Goal: Navigation & Orientation: Find specific page/section

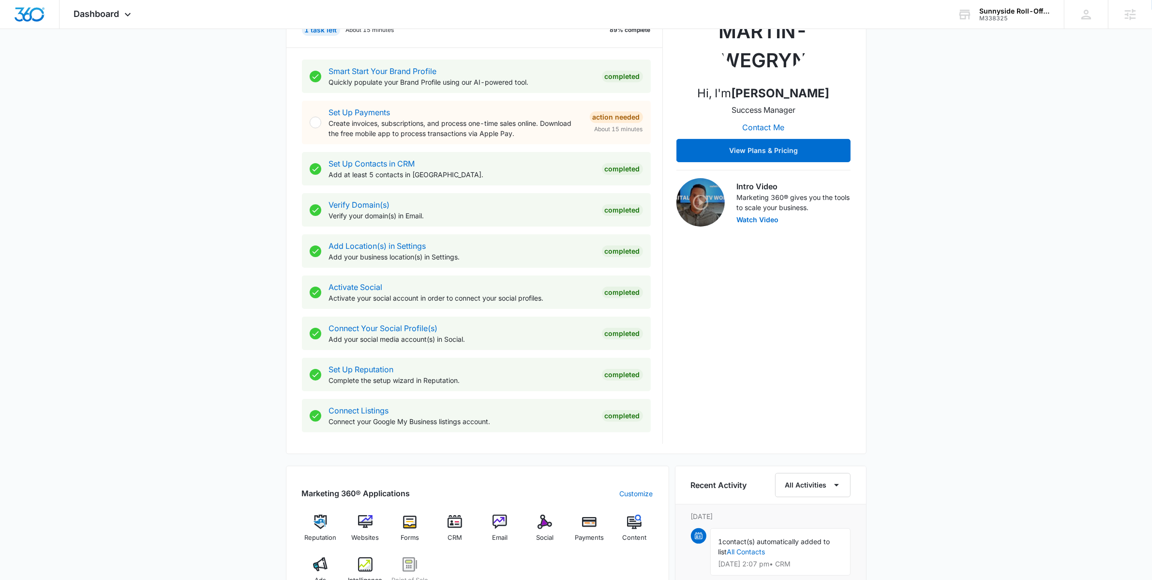
scroll to position [551, 0]
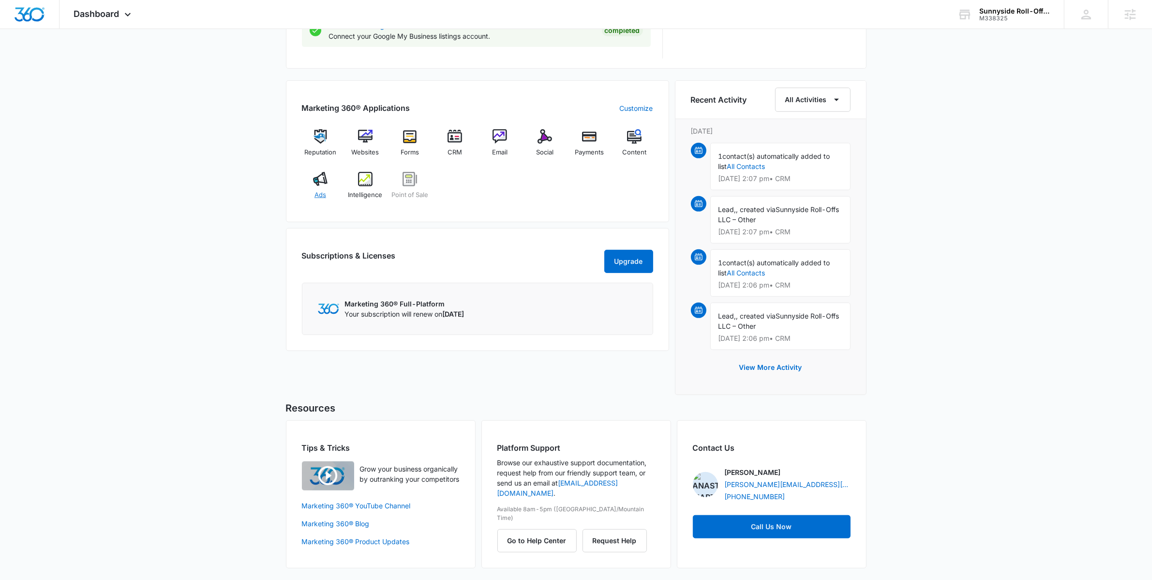
click at [317, 193] on span "Ads" at bounding box center [320, 195] width 12 height 10
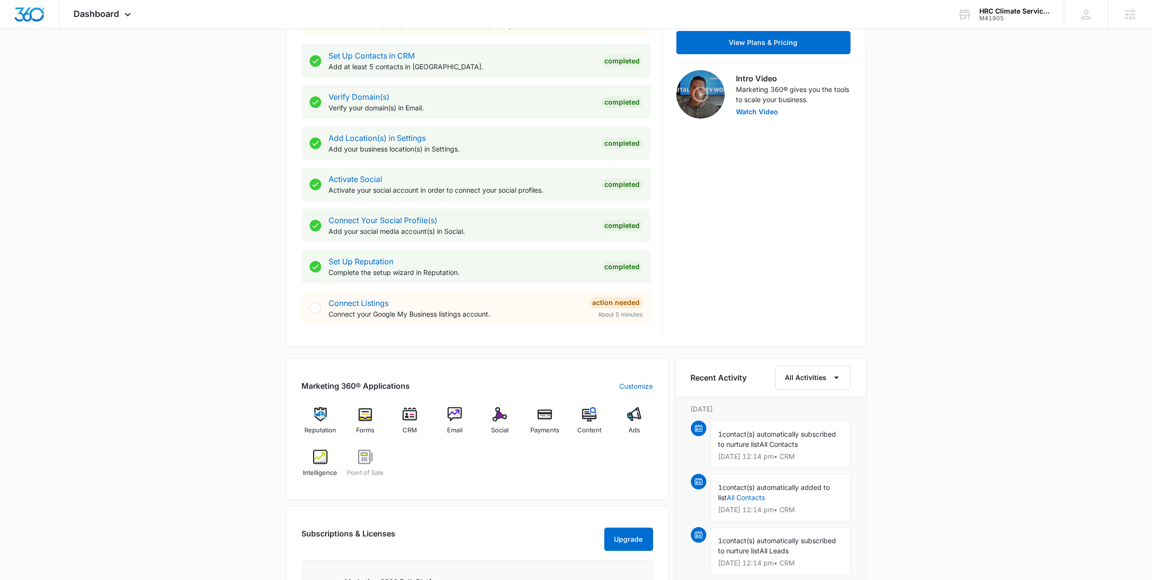
scroll to position [392, 0]
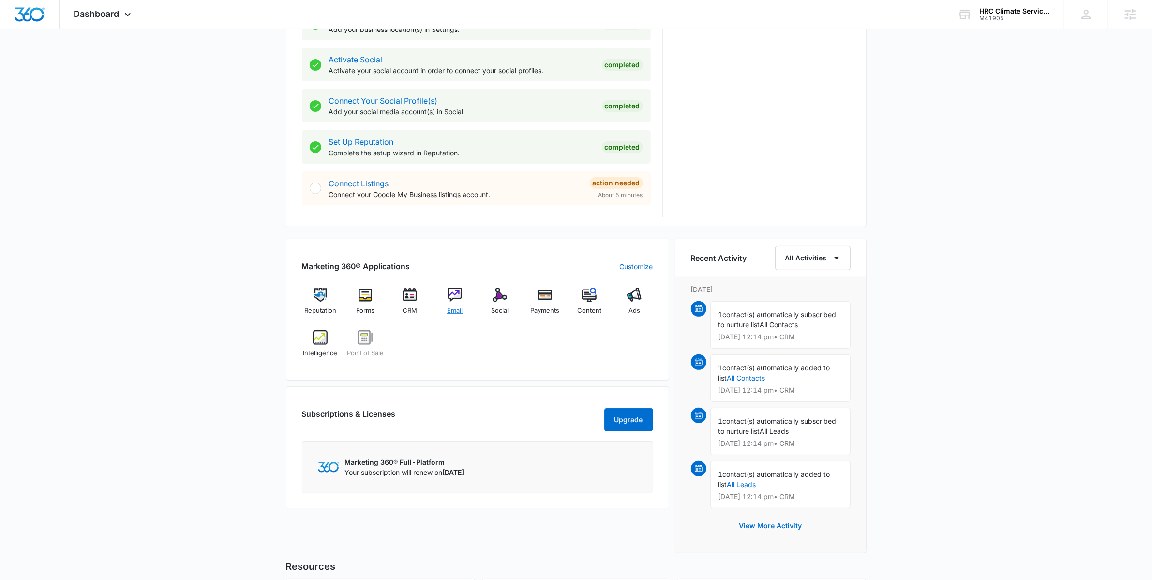
click at [453, 301] on img at bounding box center [455, 294] width 15 height 15
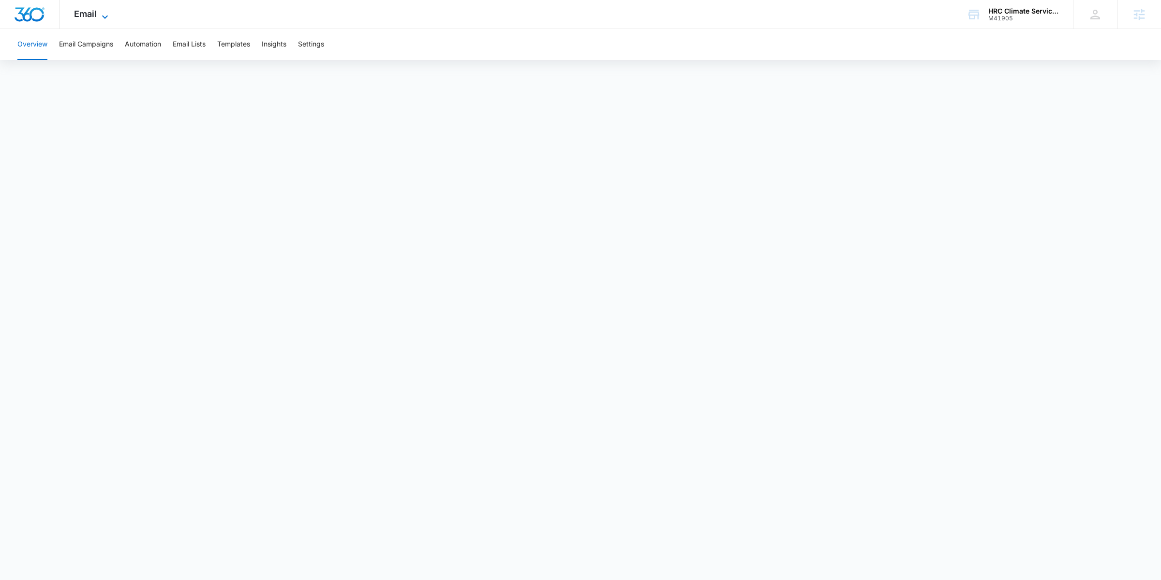
click at [100, 19] on icon at bounding box center [105, 17] width 12 height 12
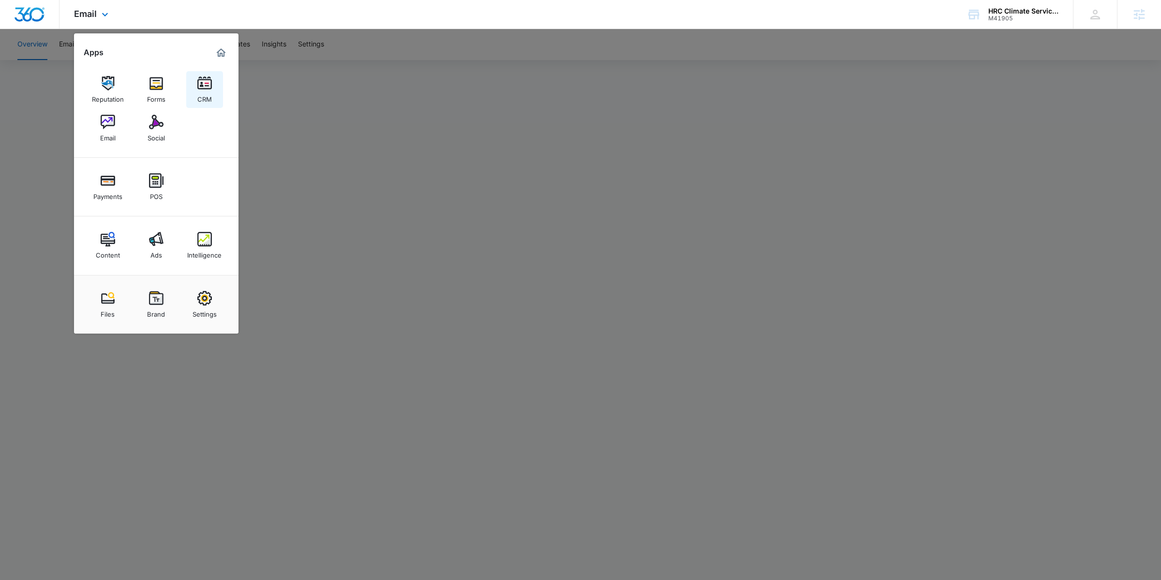
click at [204, 97] on div "CRM" at bounding box center [204, 96] width 15 height 13
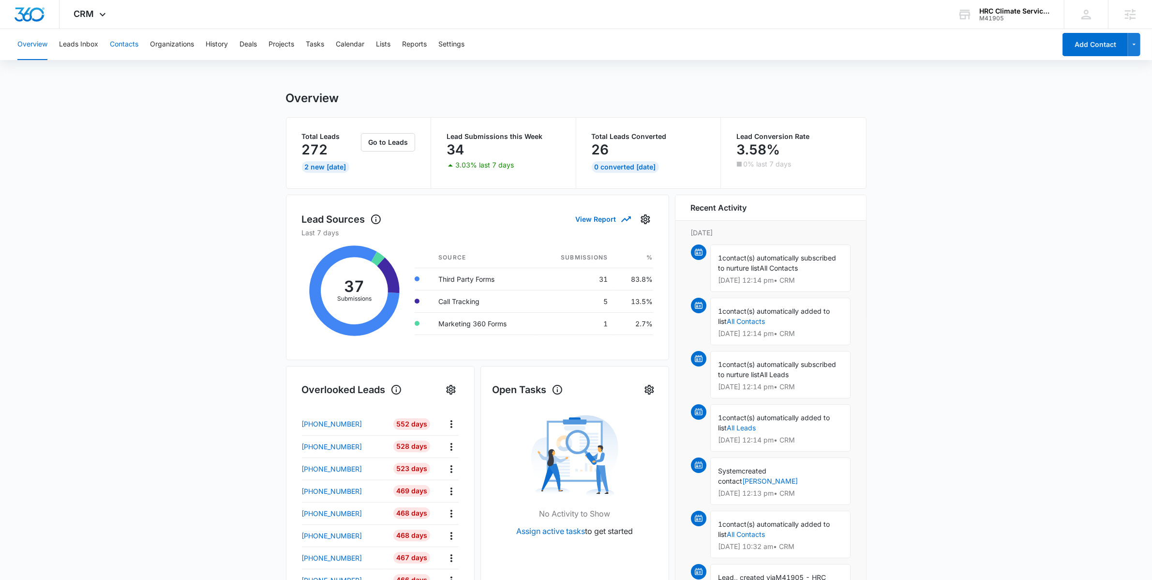
click at [132, 51] on button "Contacts" at bounding box center [124, 44] width 29 height 31
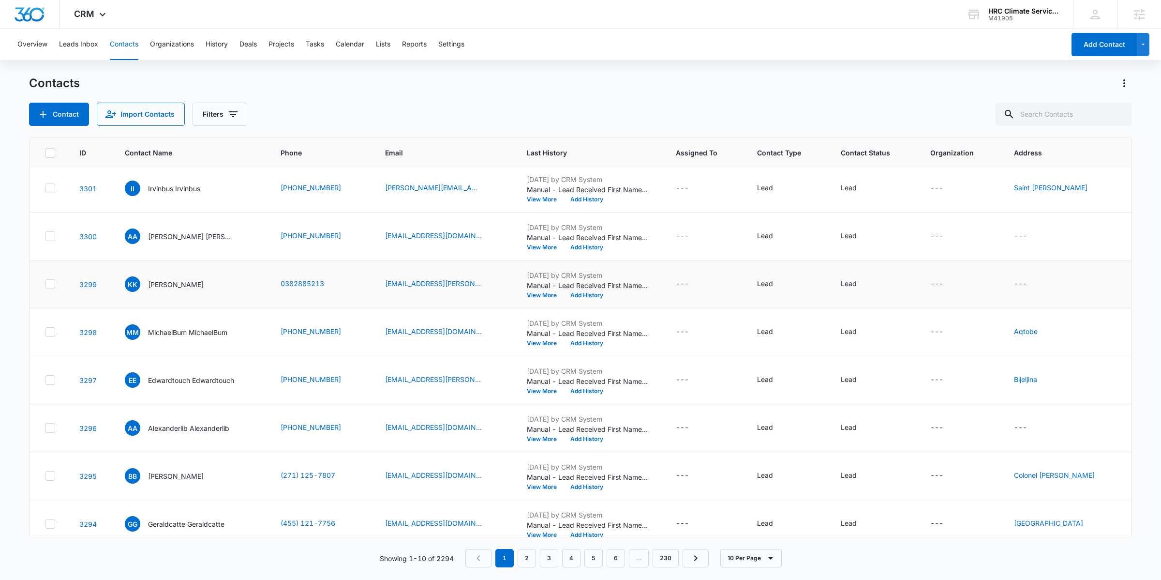
scroll to position [110, 0]
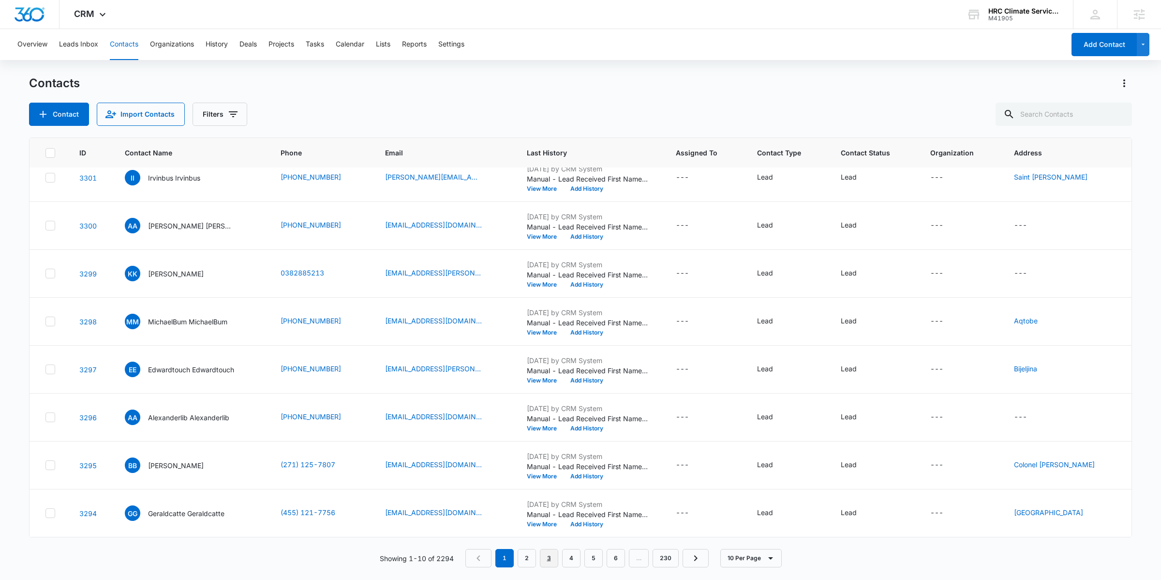
click at [558, 562] on link "3" at bounding box center [549, 558] width 18 height 18
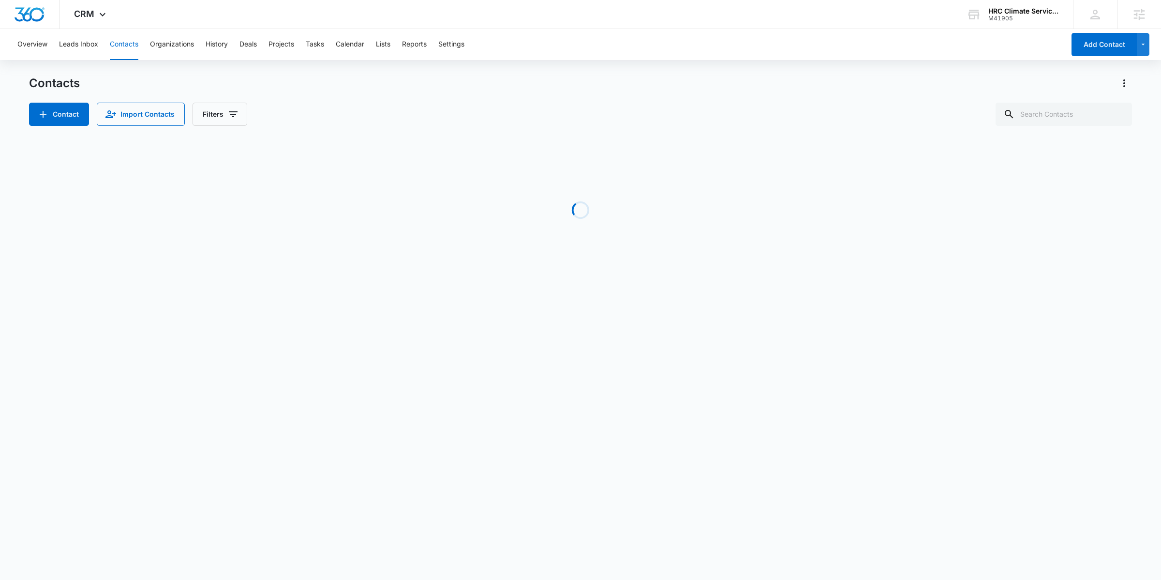
scroll to position [0, 0]
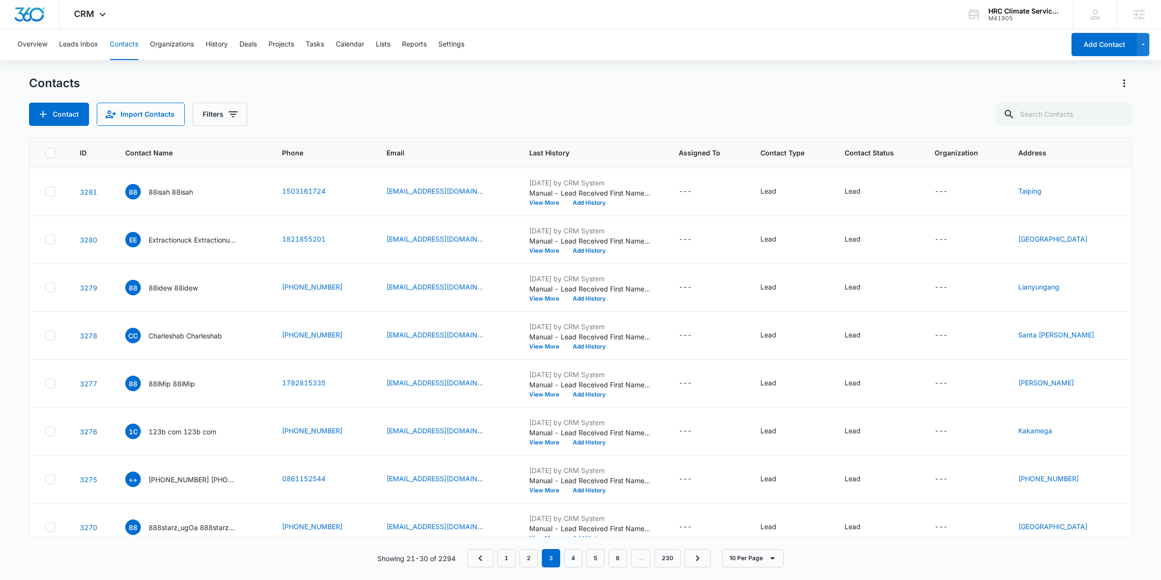
click at [627, 558] on nav "1 2 3 4 5 6 … 230" at bounding box center [588, 558] width 243 height 18
click at [624, 558] on link "6" at bounding box center [618, 558] width 18 height 18
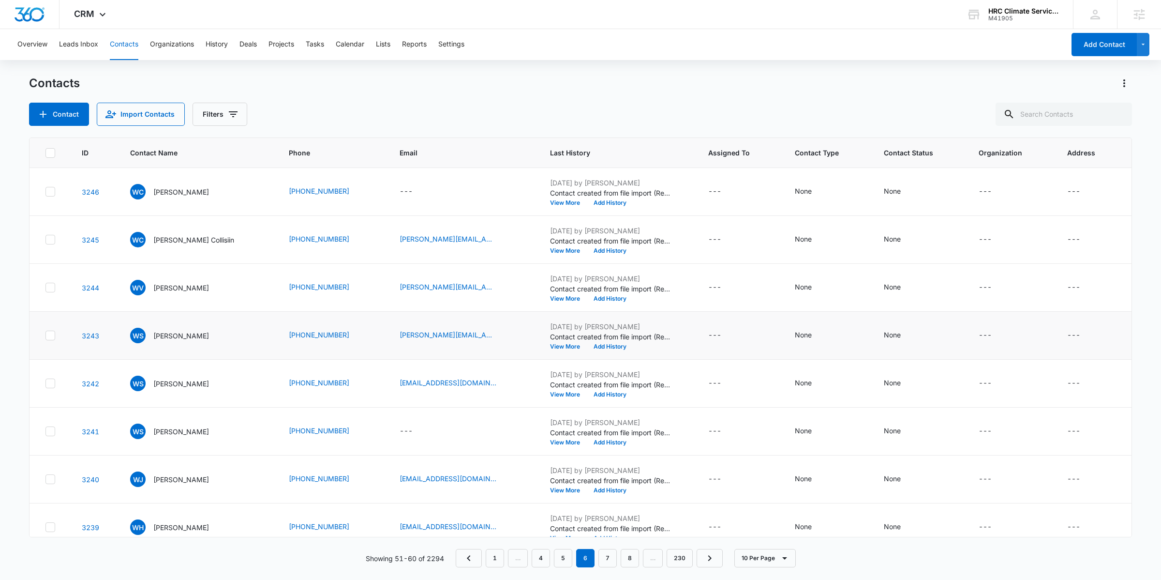
click at [631, 339] on p "Contact created from file import (Report_CustomerList (1).xlsx - Copy of Worksh…" at bounding box center [610, 336] width 121 height 10
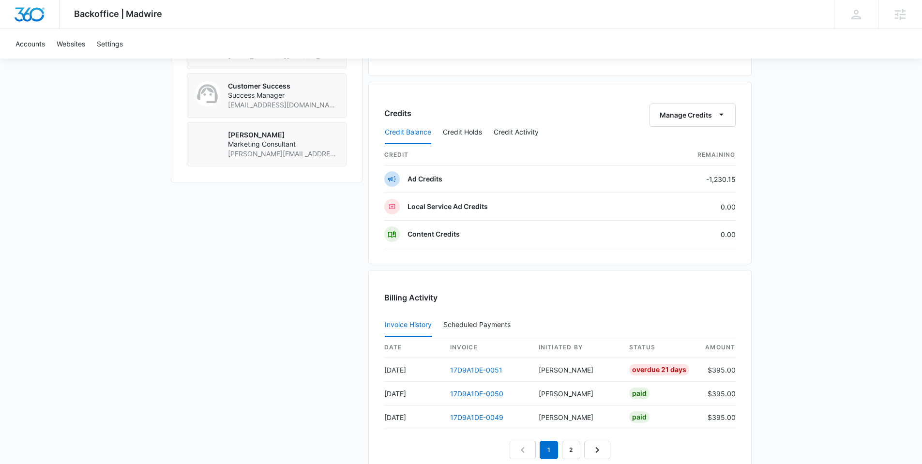
scroll to position [853, 0]
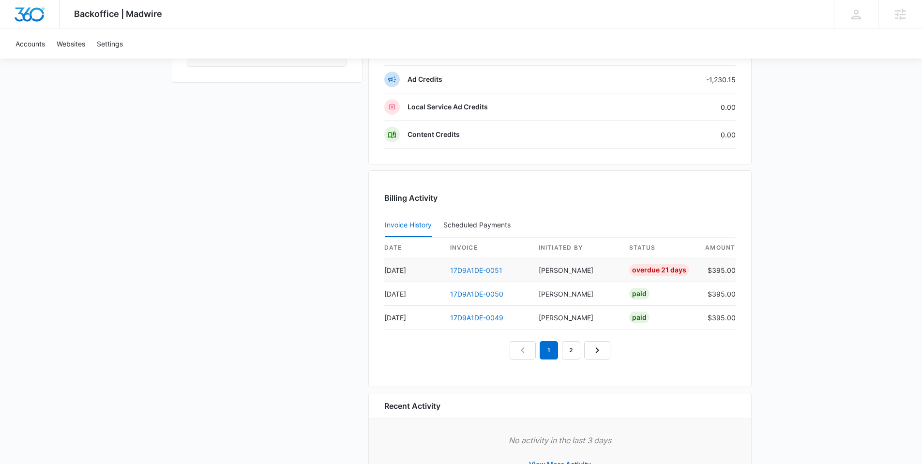
click at [488, 270] on link "17D9A1DE-0051" at bounding box center [476, 270] width 52 height 8
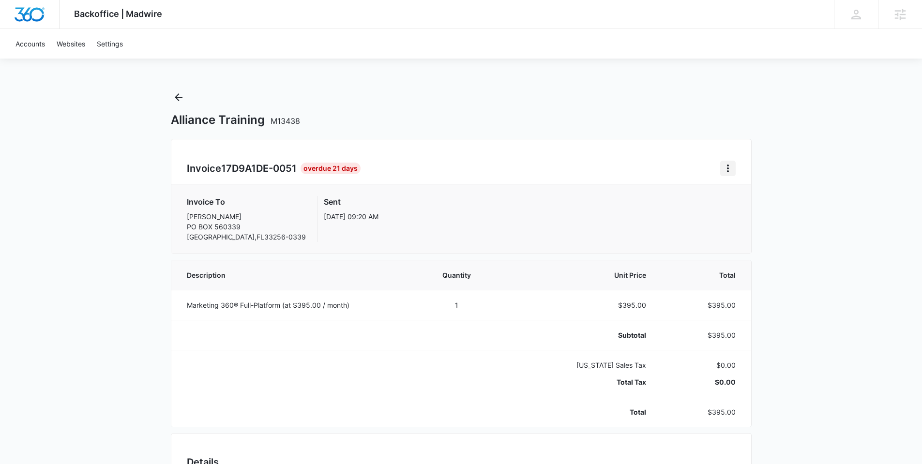
click at [723, 173] on icon "Home" at bounding box center [728, 169] width 12 height 12
click at [732, 191] on link "Download Invoice" at bounding box center [760, 195] width 56 height 8
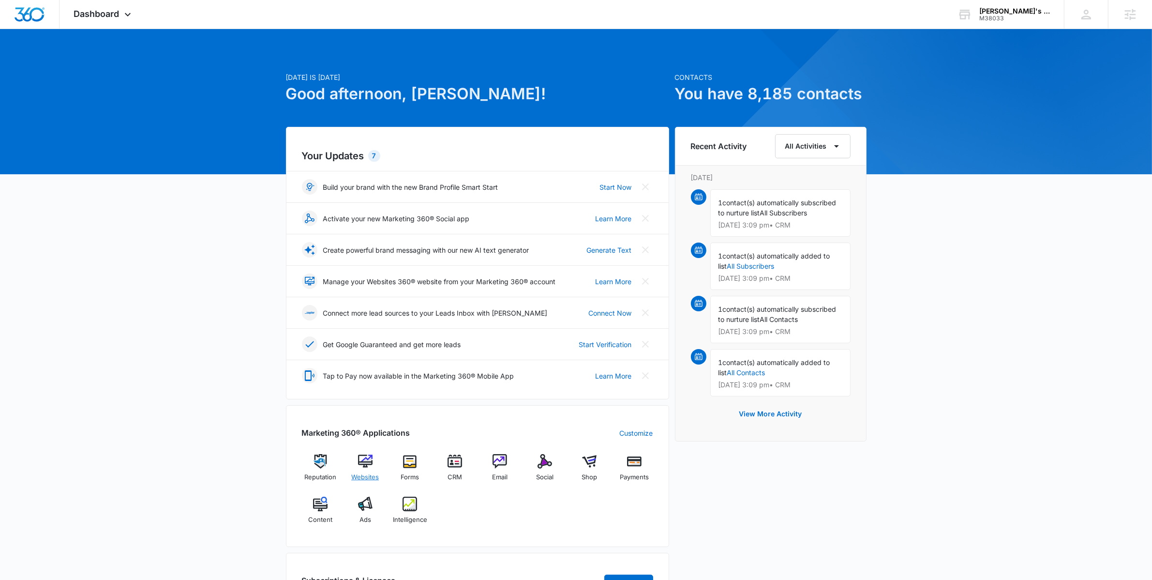
click at [368, 461] on img at bounding box center [365, 461] width 15 height 15
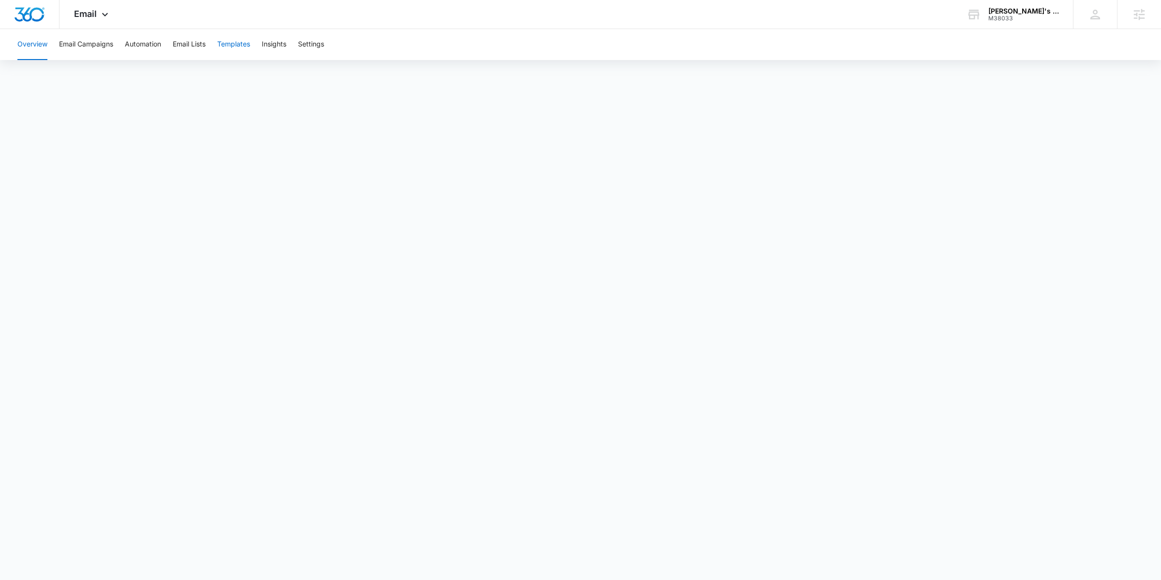
click at [242, 42] on button "Templates" at bounding box center [233, 44] width 33 height 31
click at [103, 13] on icon at bounding box center [105, 17] width 12 height 12
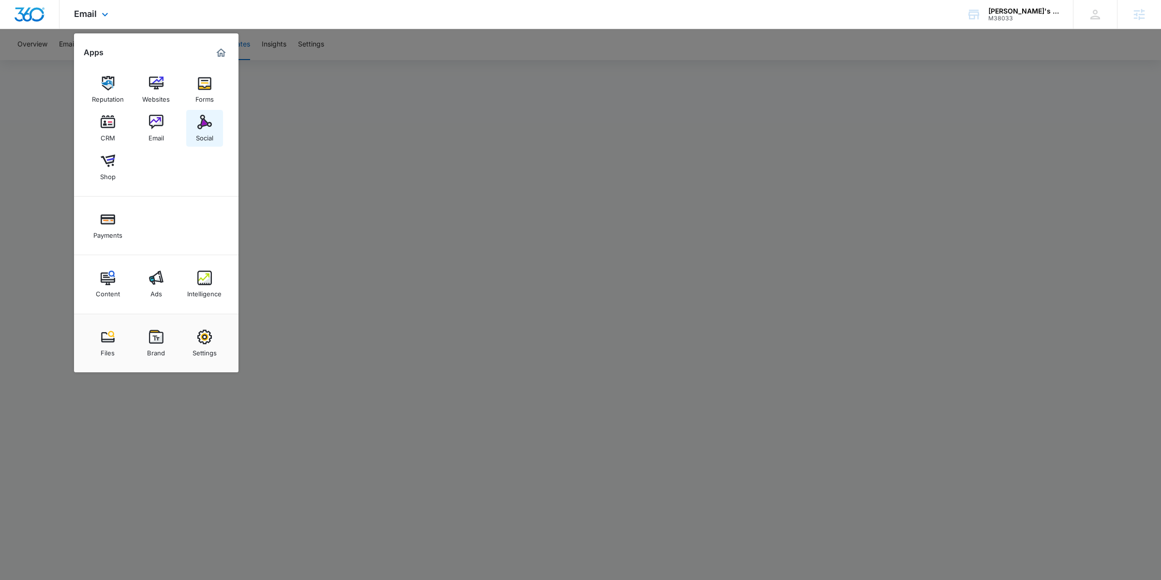
click at [211, 134] on div "Social" at bounding box center [204, 135] width 17 height 13
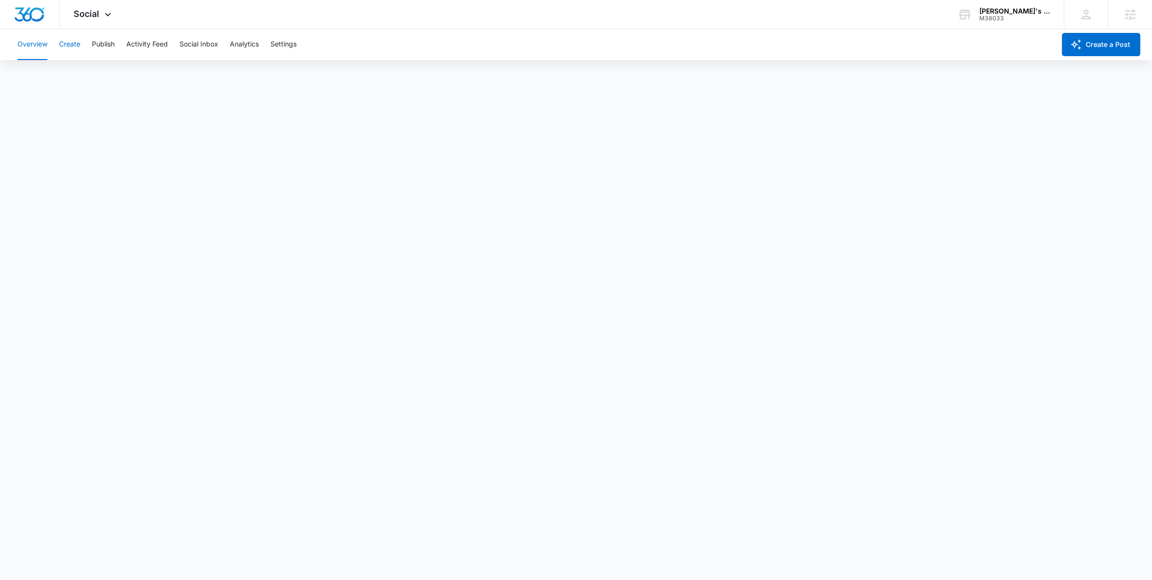
click at [78, 47] on button "Create" at bounding box center [69, 44] width 21 height 31
click at [100, 75] on button "Approvals" at bounding box center [94, 73] width 32 height 27
click at [107, 49] on button "Publish" at bounding box center [103, 44] width 23 height 31
drag, startPoint x: 103, startPoint y: 14, endPoint x: 111, endPoint y: 25, distance: 14.0
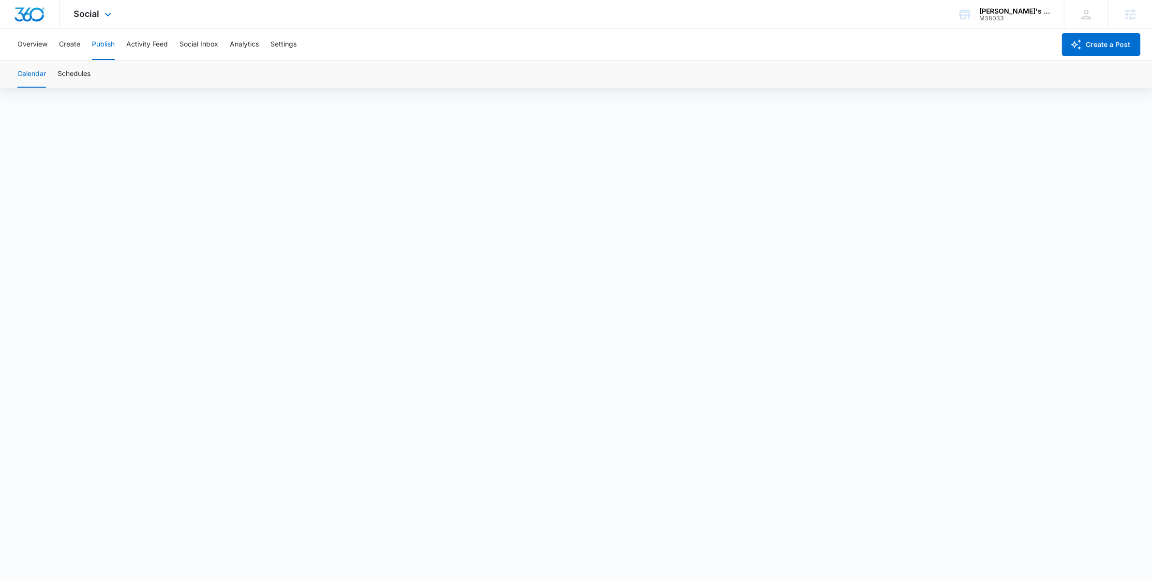
click at [103, 14] on icon at bounding box center [108, 15] width 12 height 12
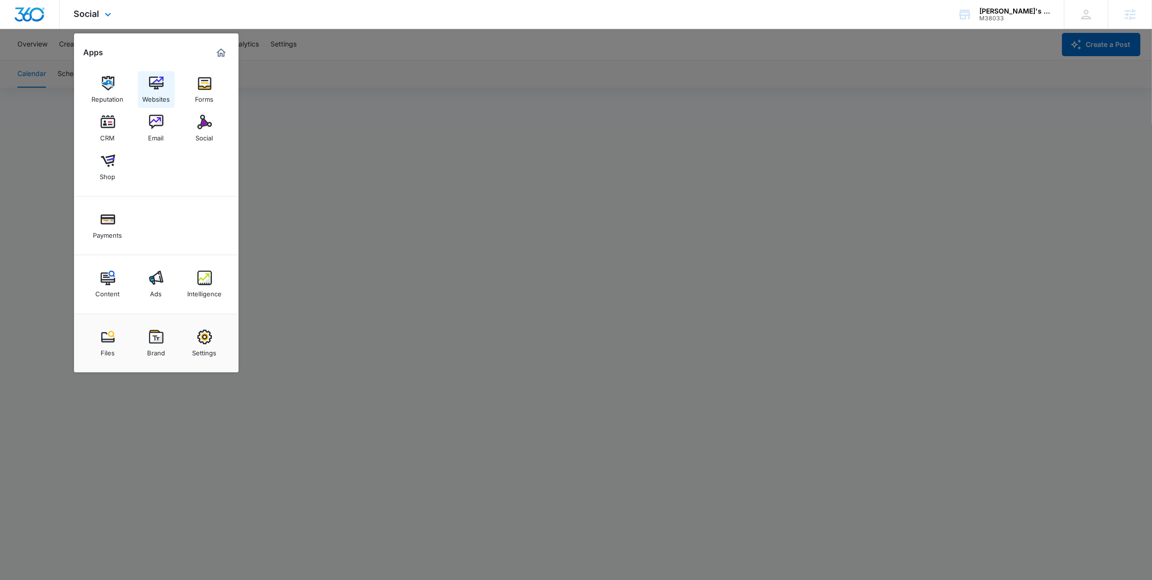
click at [158, 89] on img at bounding box center [156, 83] width 15 height 15
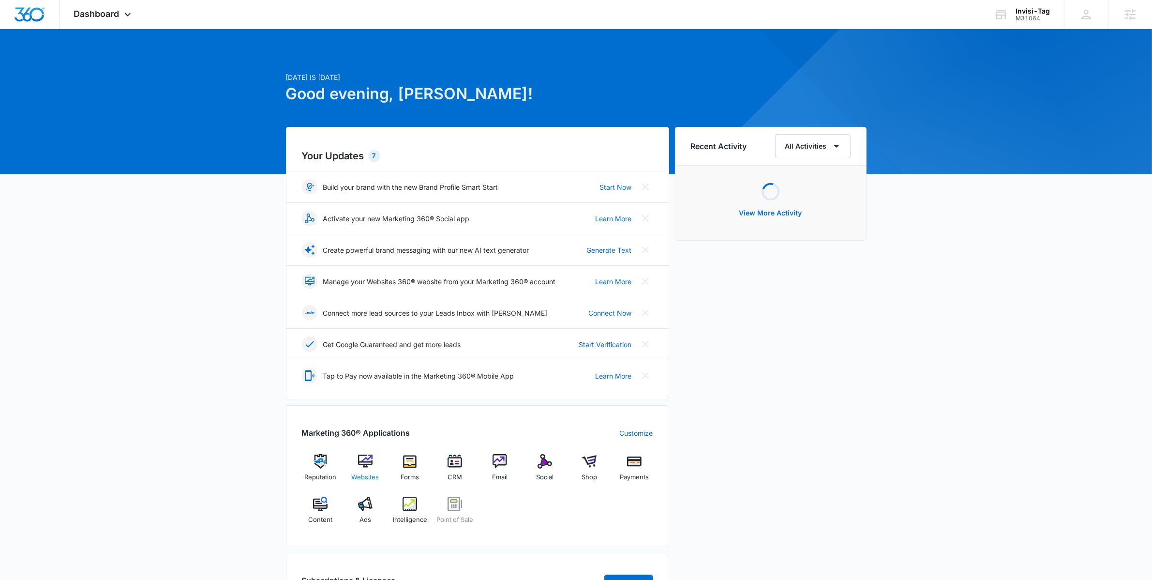
click at [376, 465] on div "Websites" at bounding box center [364, 471] width 37 height 35
